Goal: Feedback & Contribution: Contribute content

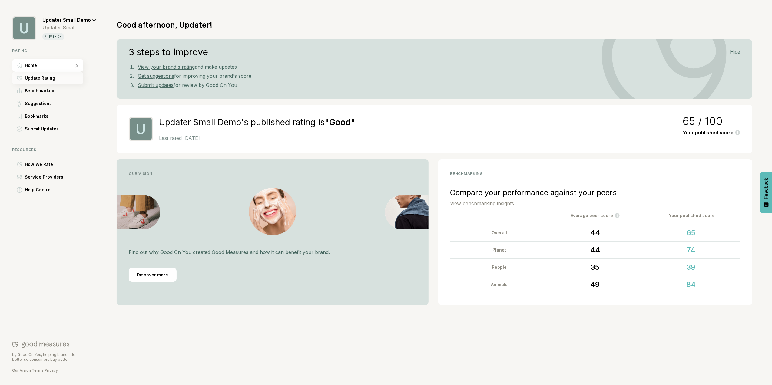
click at [58, 79] on div "Update Rating" at bounding box center [47, 78] width 71 height 13
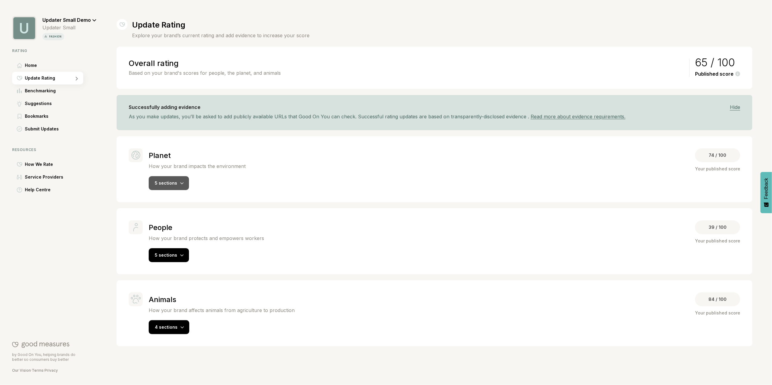
click at [187, 186] on div "5 sections" at bounding box center [169, 183] width 40 height 14
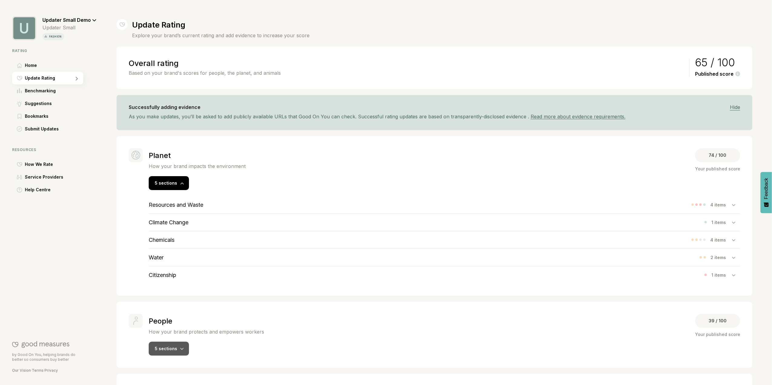
click at [183, 354] on div "5 sections" at bounding box center [169, 349] width 40 height 14
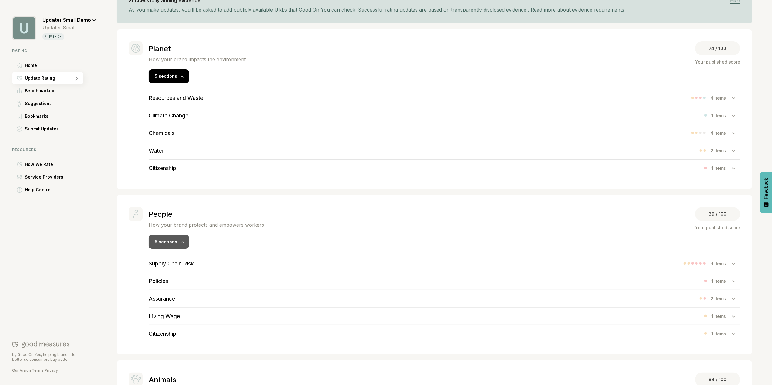
scroll to position [145, 0]
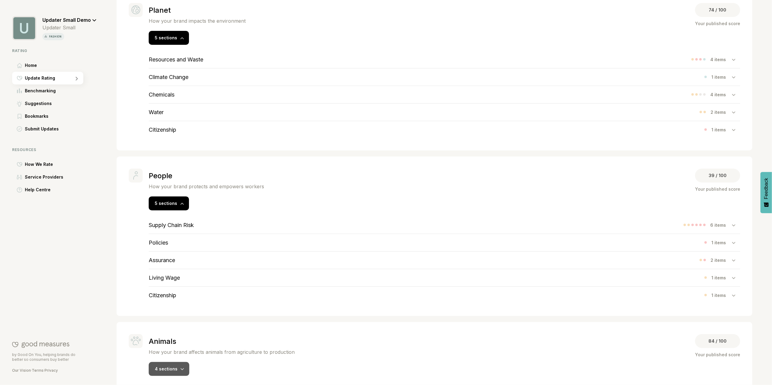
click at [182, 369] on div at bounding box center [183, 369] width 4 height 6
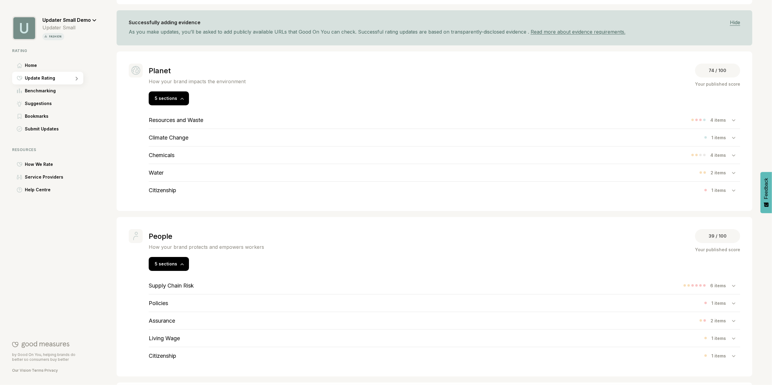
scroll to position [69, 0]
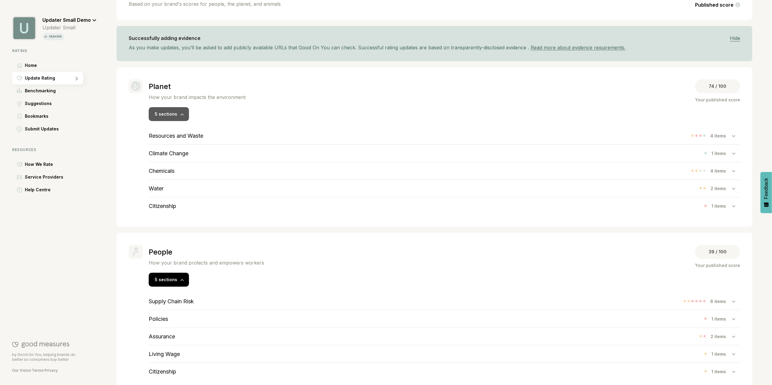
click at [181, 115] on icon at bounding box center [182, 114] width 4 height 2
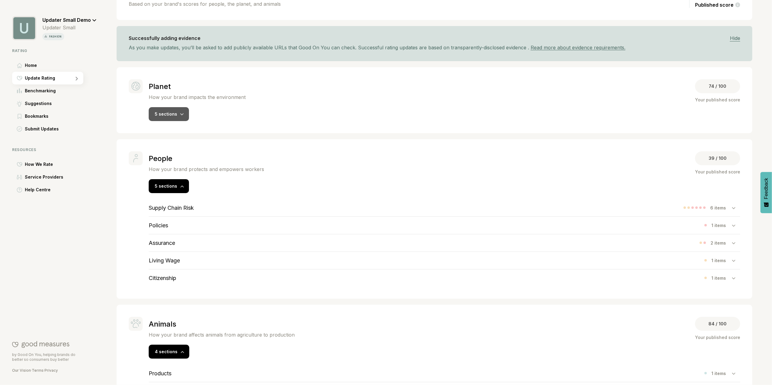
click at [181, 115] on icon at bounding box center [182, 114] width 4 height 2
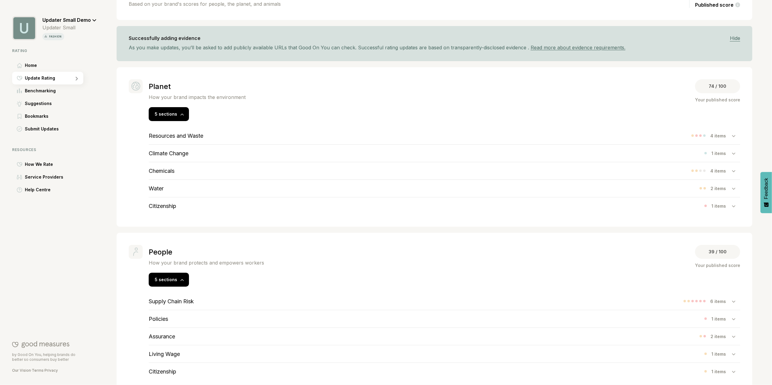
click at [199, 138] on h3 "Resources and Waste" at bounding box center [176, 136] width 55 height 6
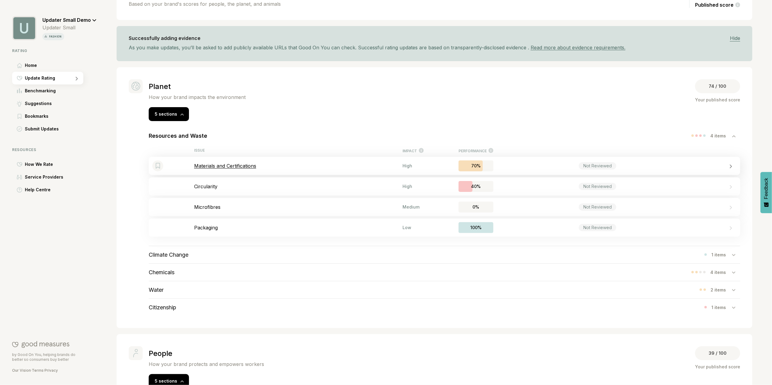
click at [249, 168] on p "Materials and Certifications" at bounding box center [298, 166] width 208 height 6
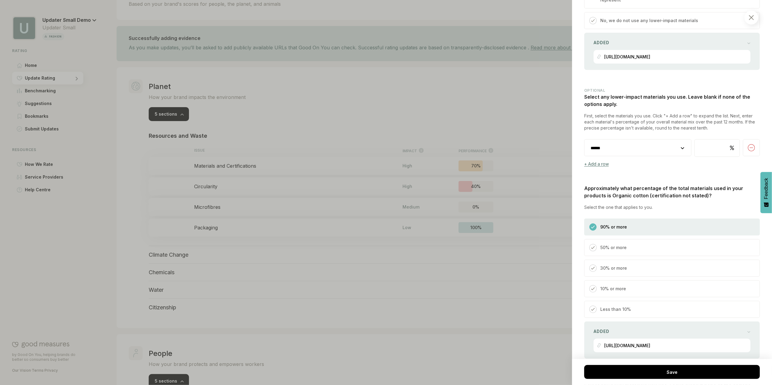
scroll to position [617, 0]
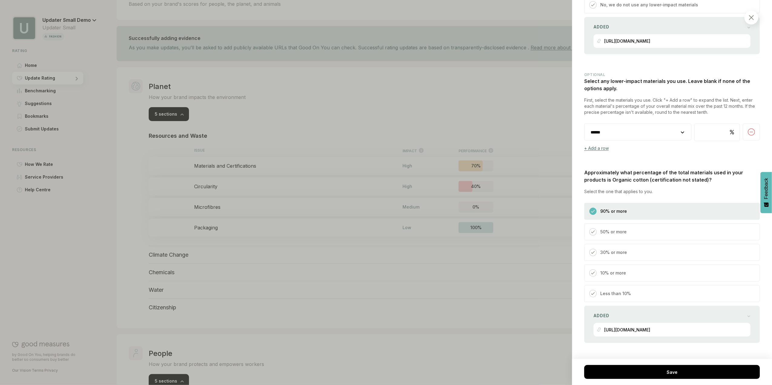
click at [750, 22] on div at bounding box center [752, 18] width 14 height 14
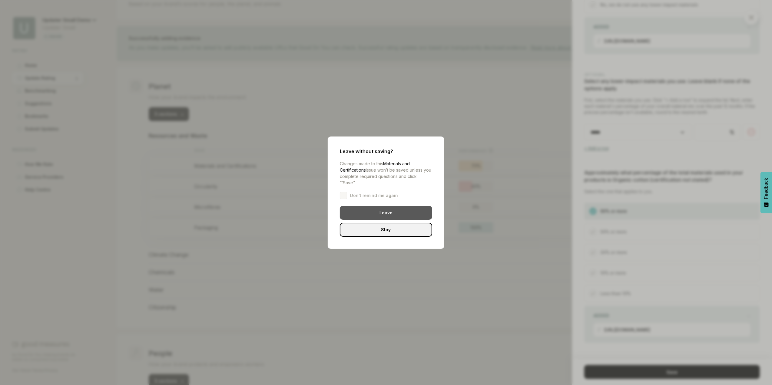
click at [381, 214] on div "Leave" at bounding box center [386, 213] width 92 height 14
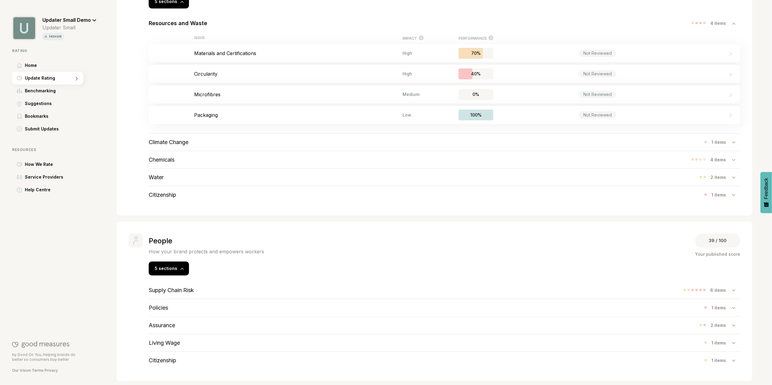
scroll to position [182, 0]
click at [531, 139] on div "Climate Change 1 items" at bounding box center [445, 141] width 592 height 17
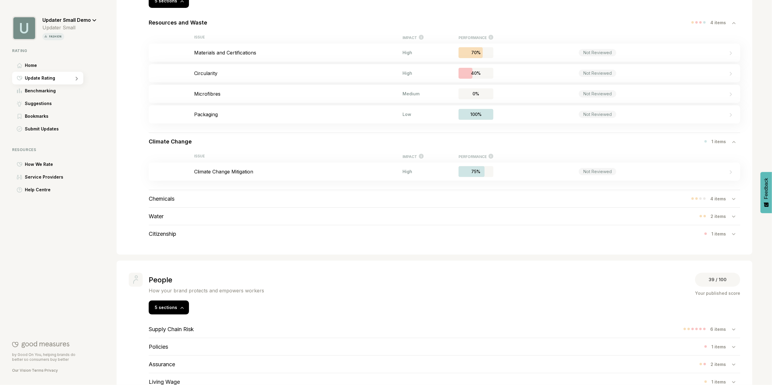
click at [478, 198] on div "Chemicals 4 items" at bounding box center [445, 198] width 592 height 17
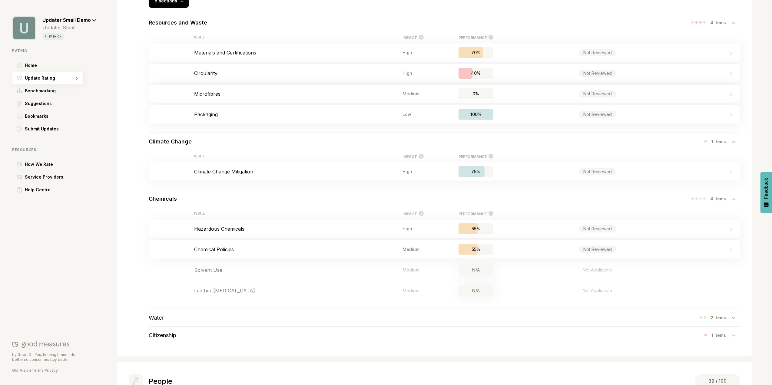
scroll to position [476, 0]
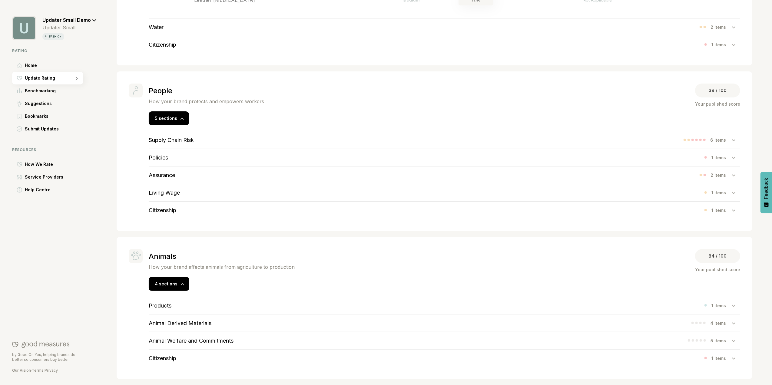
click at [278, 138] on div "Supply Chain Risk 6 items" at bounding box center [445, 139] width 592 height 17
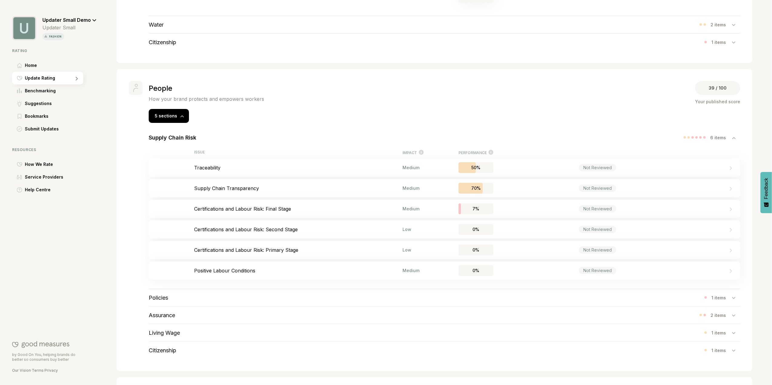
click at [231, 300] on div "Policies 1 items" at bounding box center [445, 297] width 592 height 17
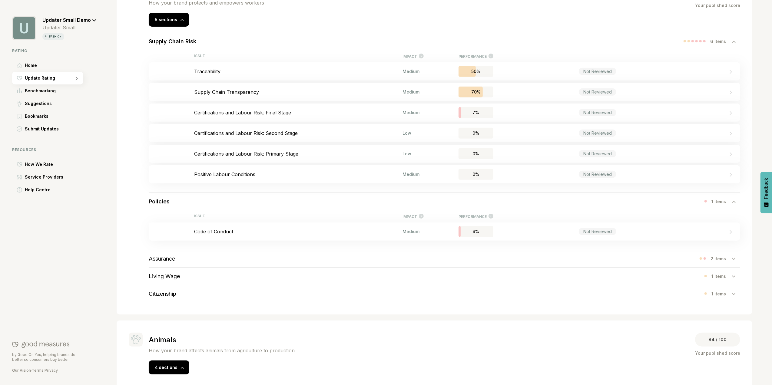
scroll to position [589, 0]
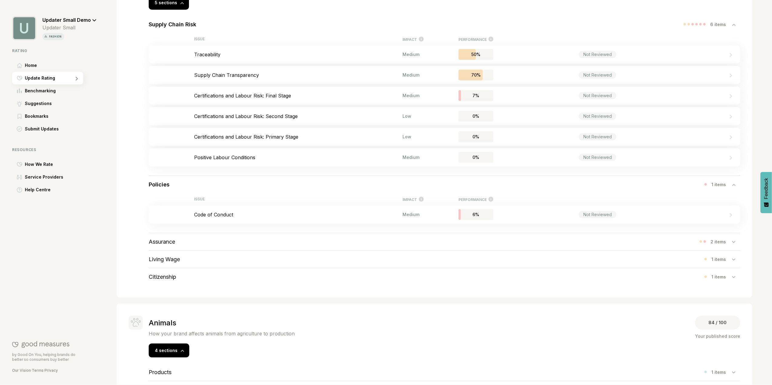
click at [199, 244] on div "Assurance 2 items" at bounding box center [445, 241] width 592 height 17
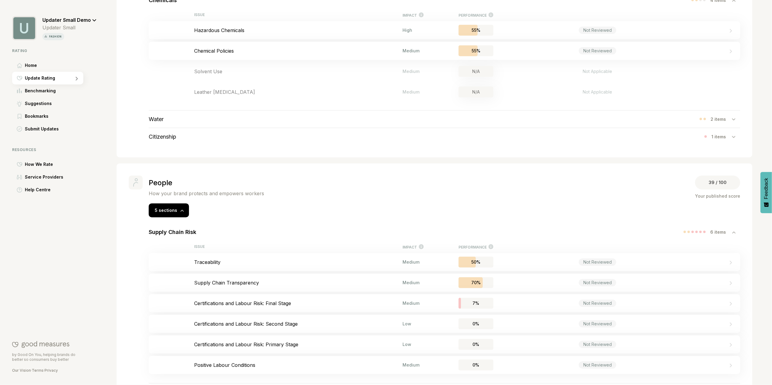
scroll to position [44, 0]
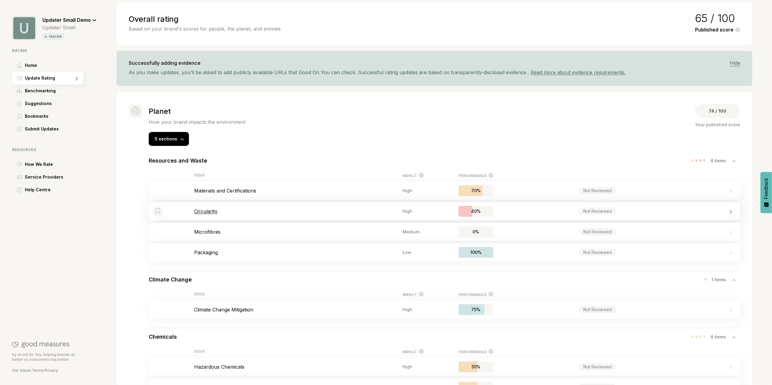
click at [201, 215] on div "Bookmark this item Circularity High 40% Not Reviewed" at bounding box center [445, 211] width 592 height 18
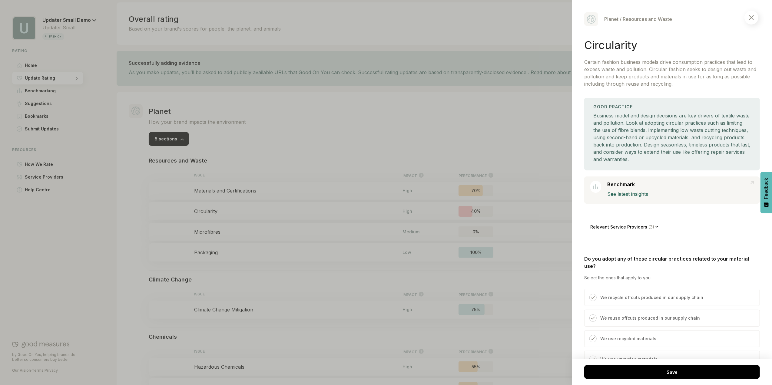
click at [750, 20] on div at bounding box center [752, 18] width 14 height 14
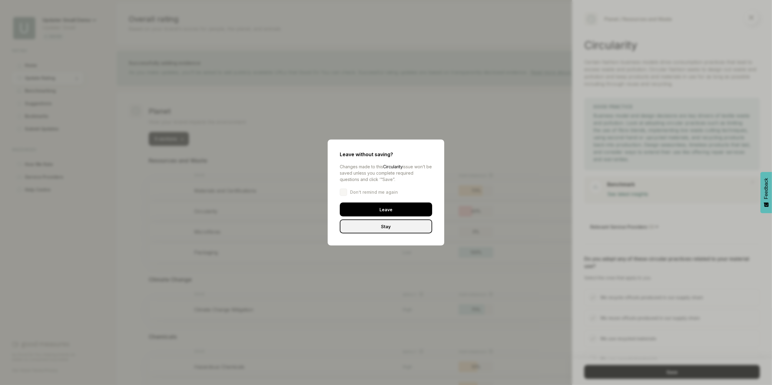
click at [381, 227] on div "Stay" at bounding box center [386, 227] width 92 height 14
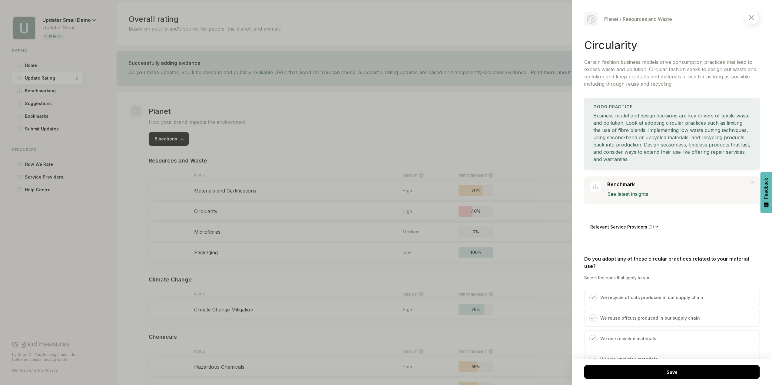
click at [756, 20] on div at bounding box center [752, 18] width 14 height 14
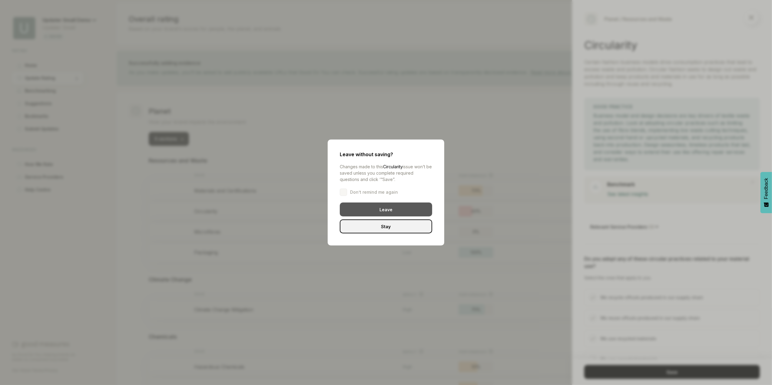
click at [400, 211] on div "Leave" at bounding box center [386, 210] width 92 height 14
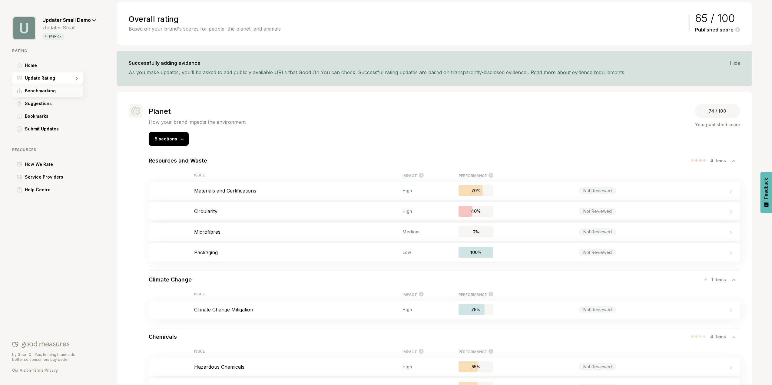
click at [49, 90] on span "Benchmarking" at bounding box center [40, 90] width 31 height 7
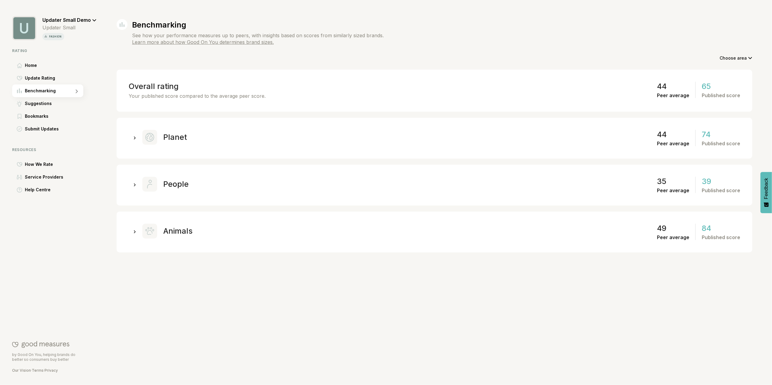
click at [177, 130] on div "Planet" at bounding box center [164, 137] width 45 height 15
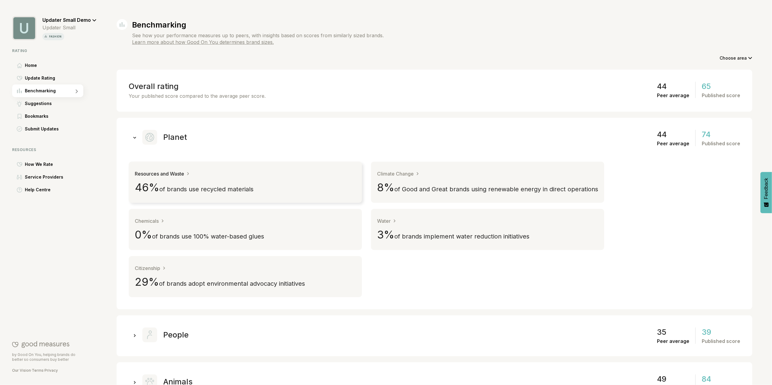
click at [303, 183] on link "Resources and Waste 46 % of brands use recycled materials" at bounding box center [245, 182] width 233 height 41
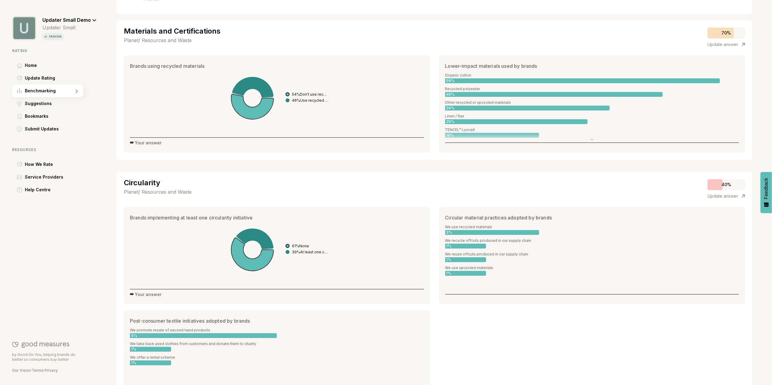
click at [458, 83] on div "59 %" at bounding box center [582, 80] width 275 height 5
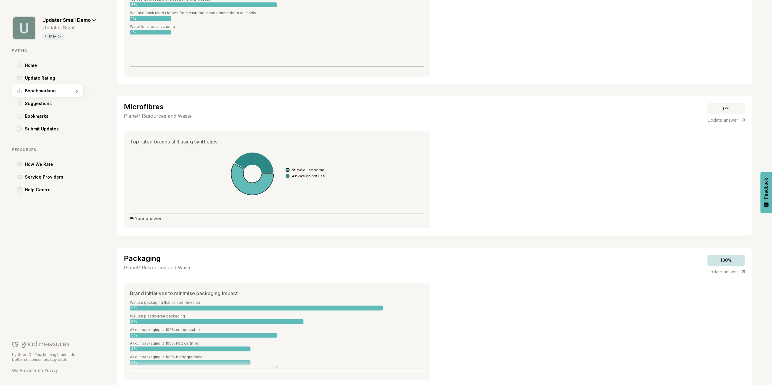
scroll to position [446, 0]
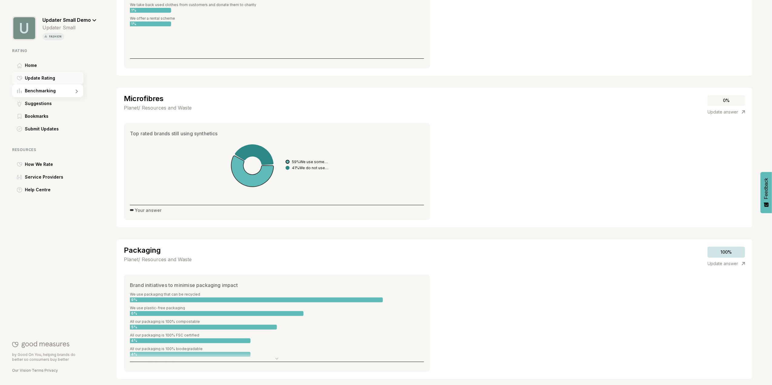
click at [39, 76] on span "Update Rating" at bounding box center [40, 78] width 30 height 7
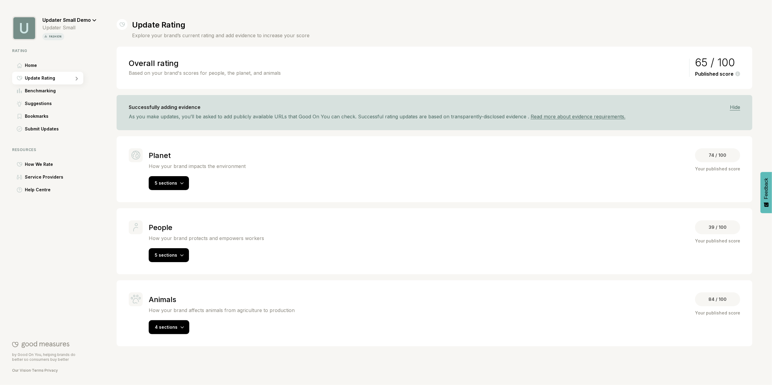
click at [173, 191] on div "Planet How your brand impacts the environment 74 / 100 Your published score 5 s…" at bounding box center [435, 169] width 636 height 66
click at [176, 188] on div "5 sections" at bounding box center [169, 183] width 40 height 14
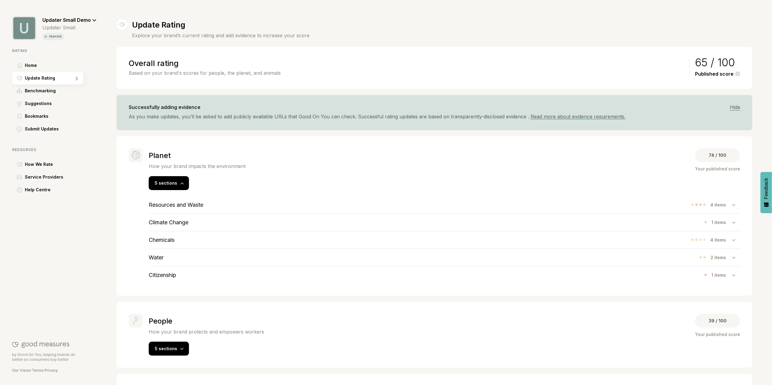
click at [202, 210] on div "Resources and Waste" at bounding box center [176, 204] width 55 height 17
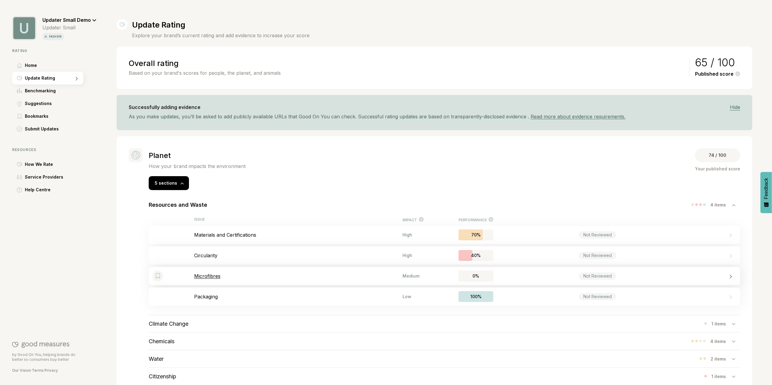
click at [233, 275] on p "Microfibres" at bounding box center [298, 276] width 208 height 6
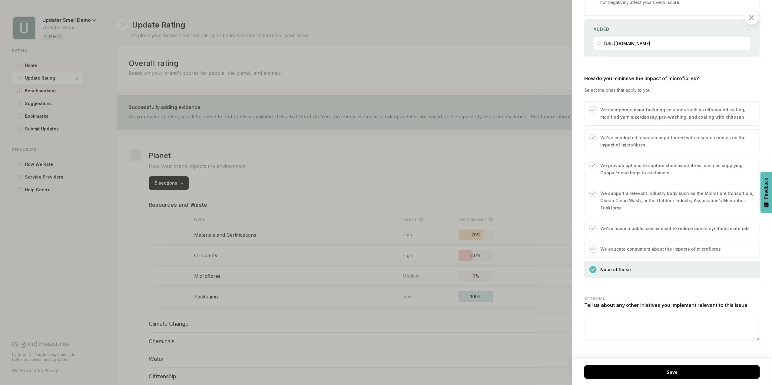
scroll to position [493, 0]
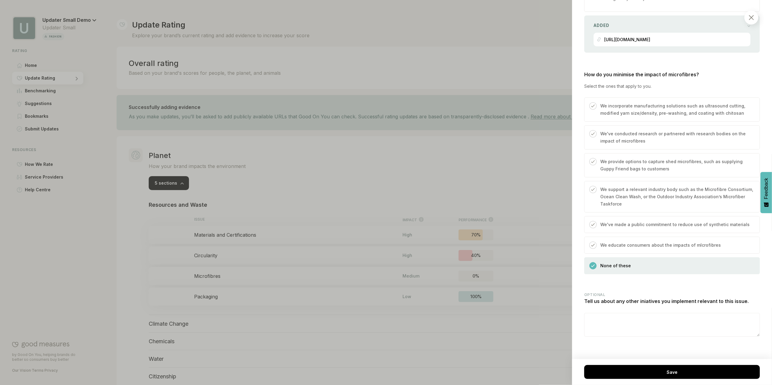
click at [751, 18] on img at bounding box center [751, 17] width 5 height 5
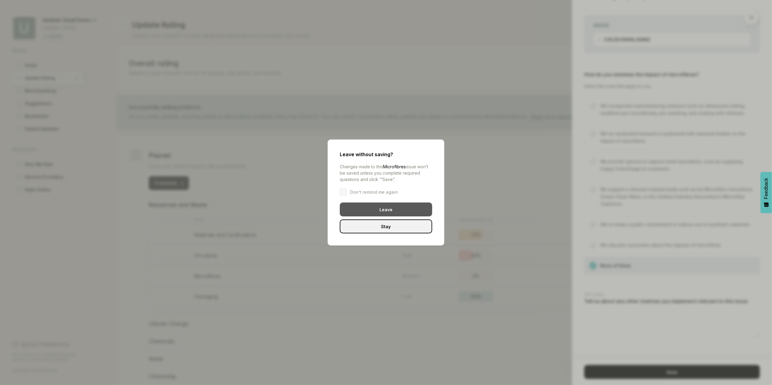
click at [390, 214] on div "Leave" at bounding box center [386, 210] width 92 height 14
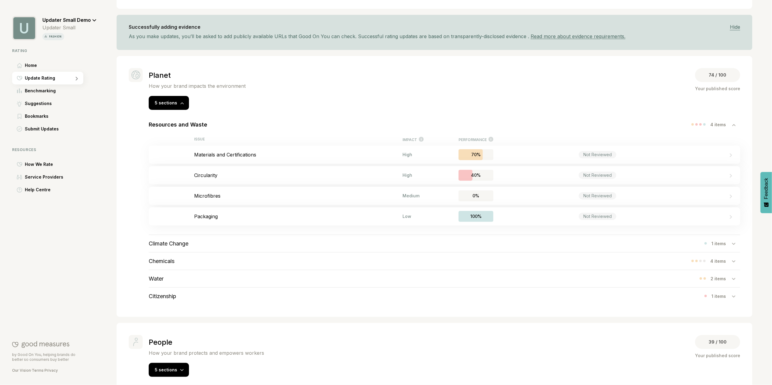
scroll to position [83, 0]
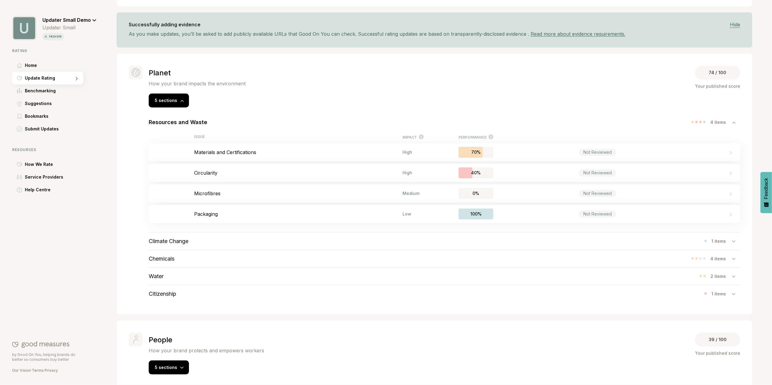
click at [169, 259] on h3 "Chemicals" at bounding box center [162, 259] width 26 height 6
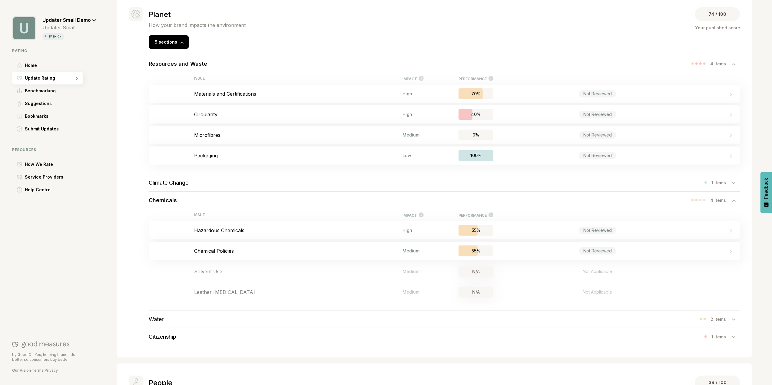
scroll to position [150, 0]
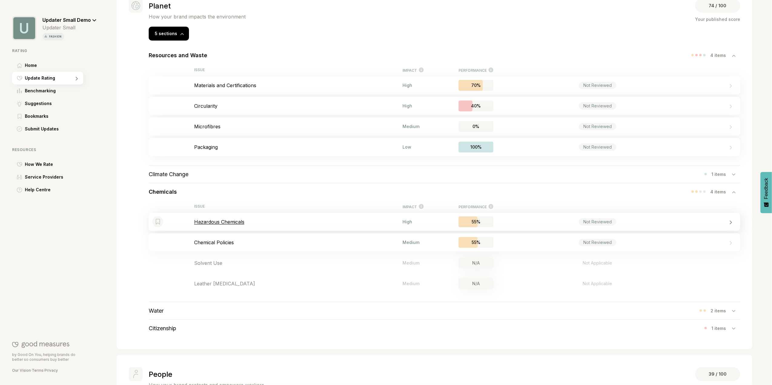
click at [211, 223] on p "Hazardous Chemicals" at bounding box center [298, 222] width 208 height 6
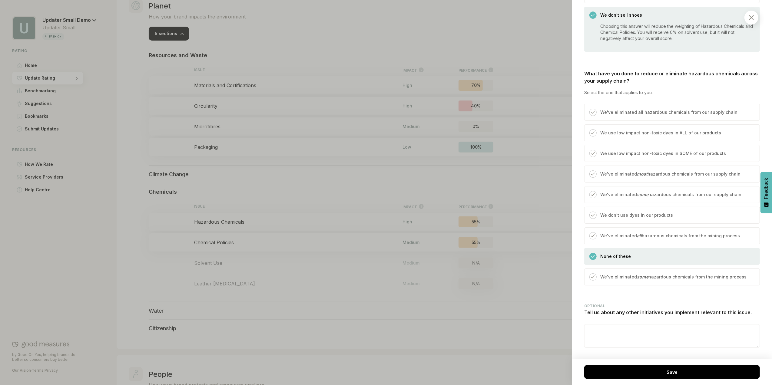
scroll to position [477, 0]
click at [656, 334] on textarea at bounding box center [672, 334] width 175 height 23
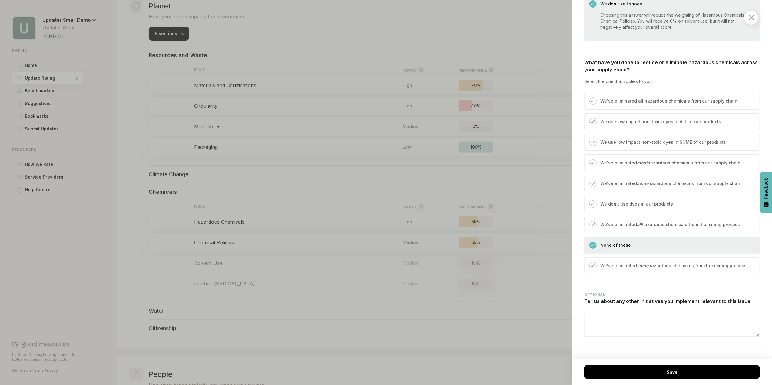
click at [750, 18] on img at bounding box center [751, 17] width 5 height 5
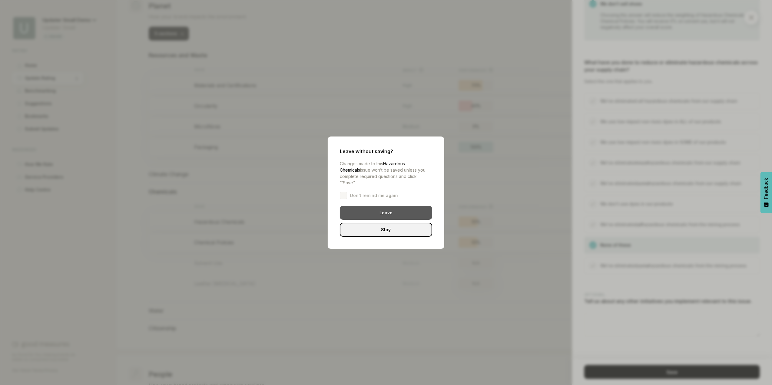
click at [374, 215] on div "Leave" at bounding box center [386, 213] width 92 height 14
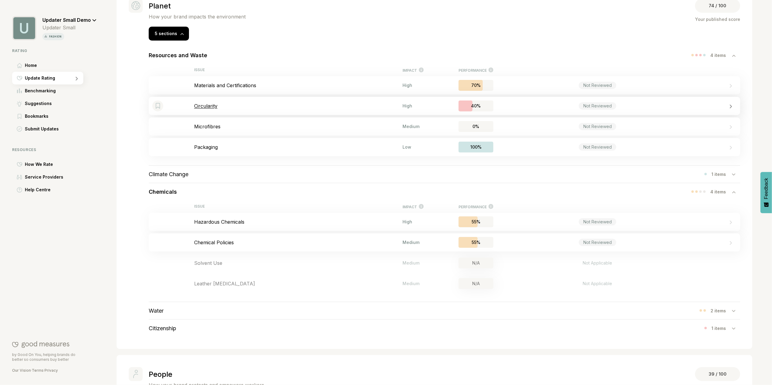
click at [218, 105] on p "Circularity" at bounding box center [298, 106] width 208 height 6
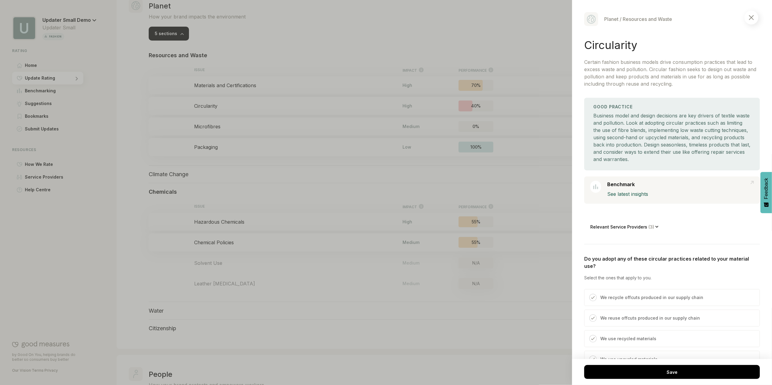
click at [754, 22] on div at bounding box center [752, 18] width 14 height 14
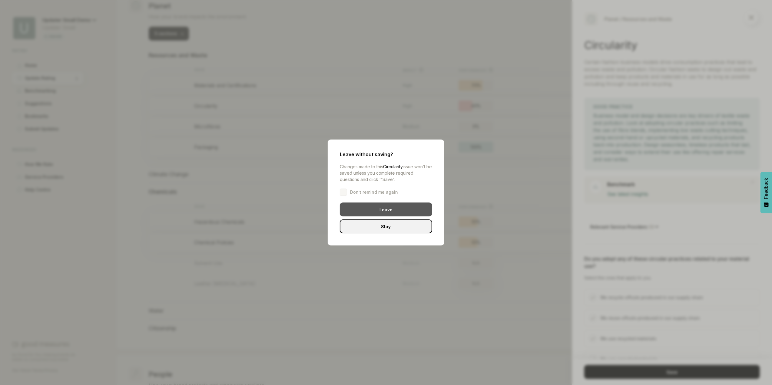
click at [395, 208] on div "Leave" at bounding box center [386, 210] width 92 height 14
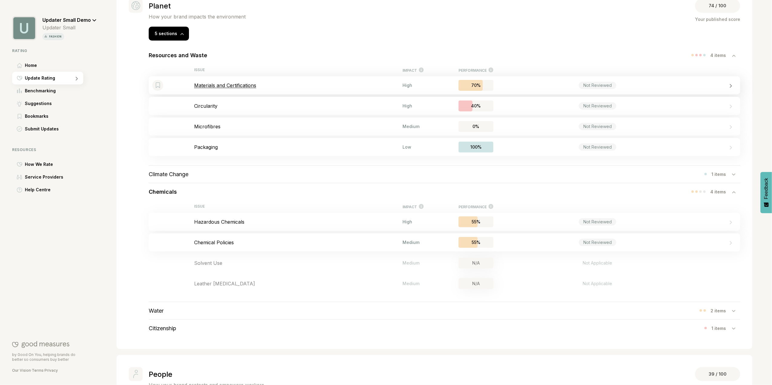
click at [221, 87] on p "Materials and Certifications" at bounding box center [298, 85] width 208 height 6
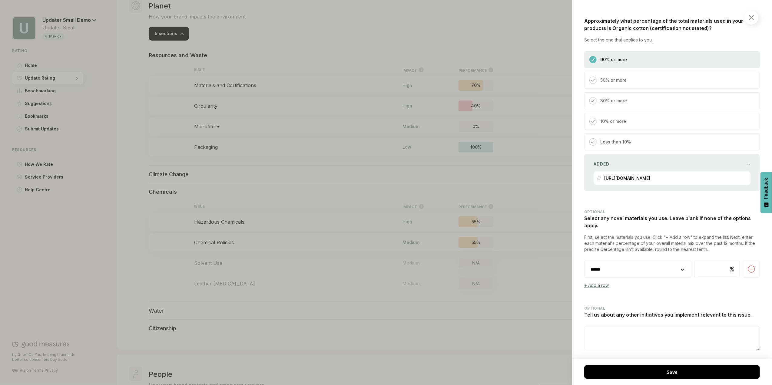
scroll to position [794, 0]
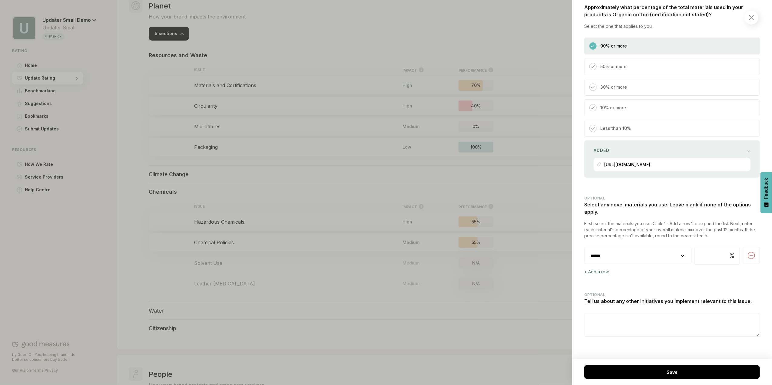
click at [677, 258] on select "**********" at bounding box center [638, 256] width 107 height 17
click at [750, 17] on img at bounding box center [751, 17] width 5 height 5
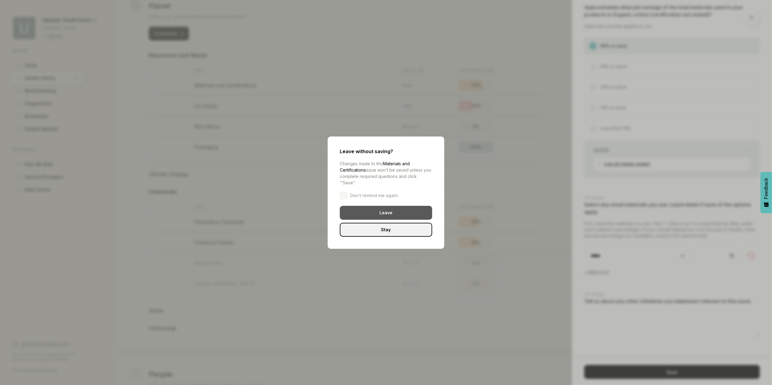
click at [389, 212] on div "Leave" at bounding box center [386, 213] width 92 height 14
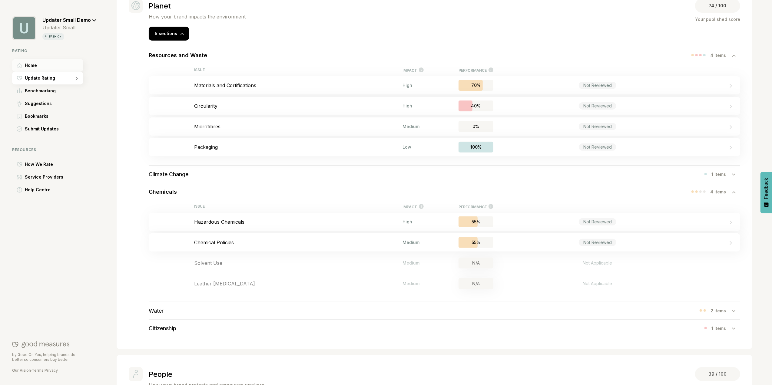
click at [38, 65] on div "Home" at bounding box center [47, 65] width 71 height 13
